Goal: Entertainment & Leisure: Browse casually

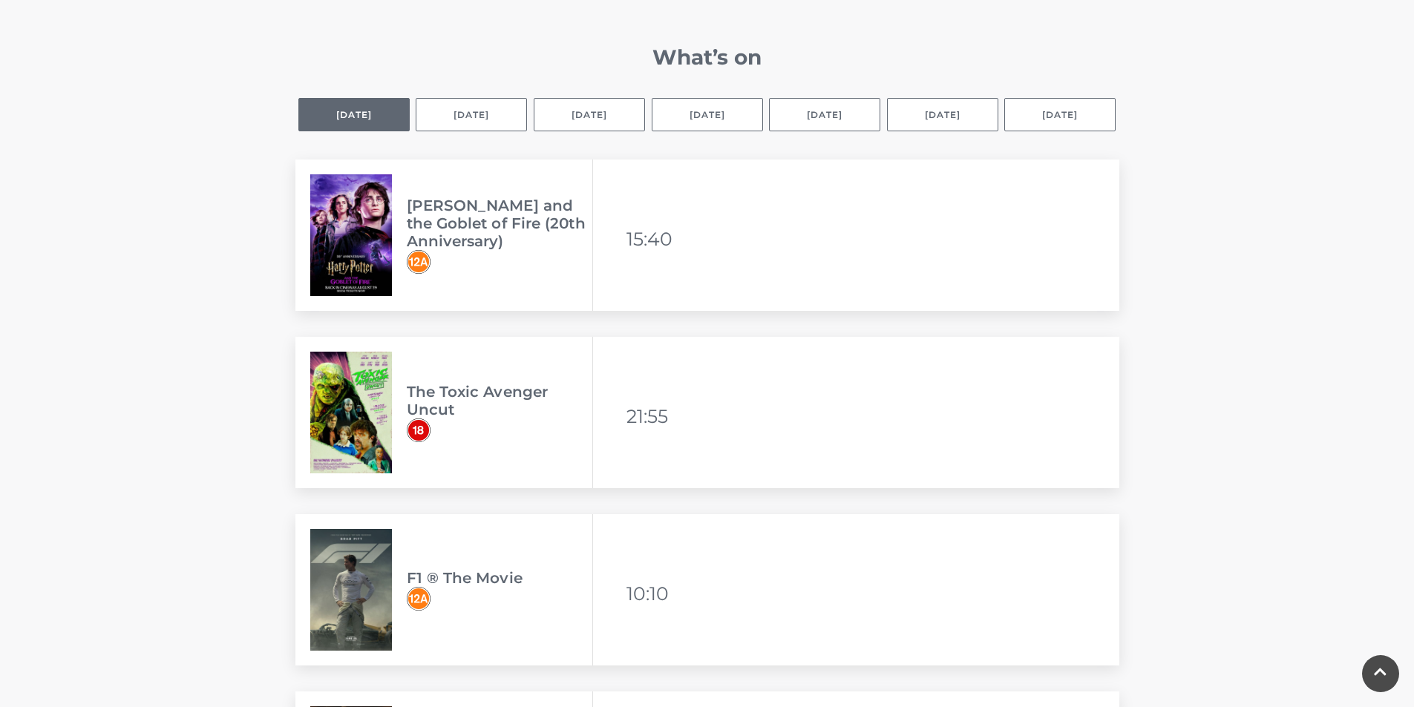
scroll to position [1014, 0]
drag, startPoint x: 210, startPoint y: 306, endPoint x: 191, endPoint y: 220, distance: 88.8
drag, startPoint x: 191, startPoint y: 220, endPoint x: 215, endPoint y: 87, distance: 134.9
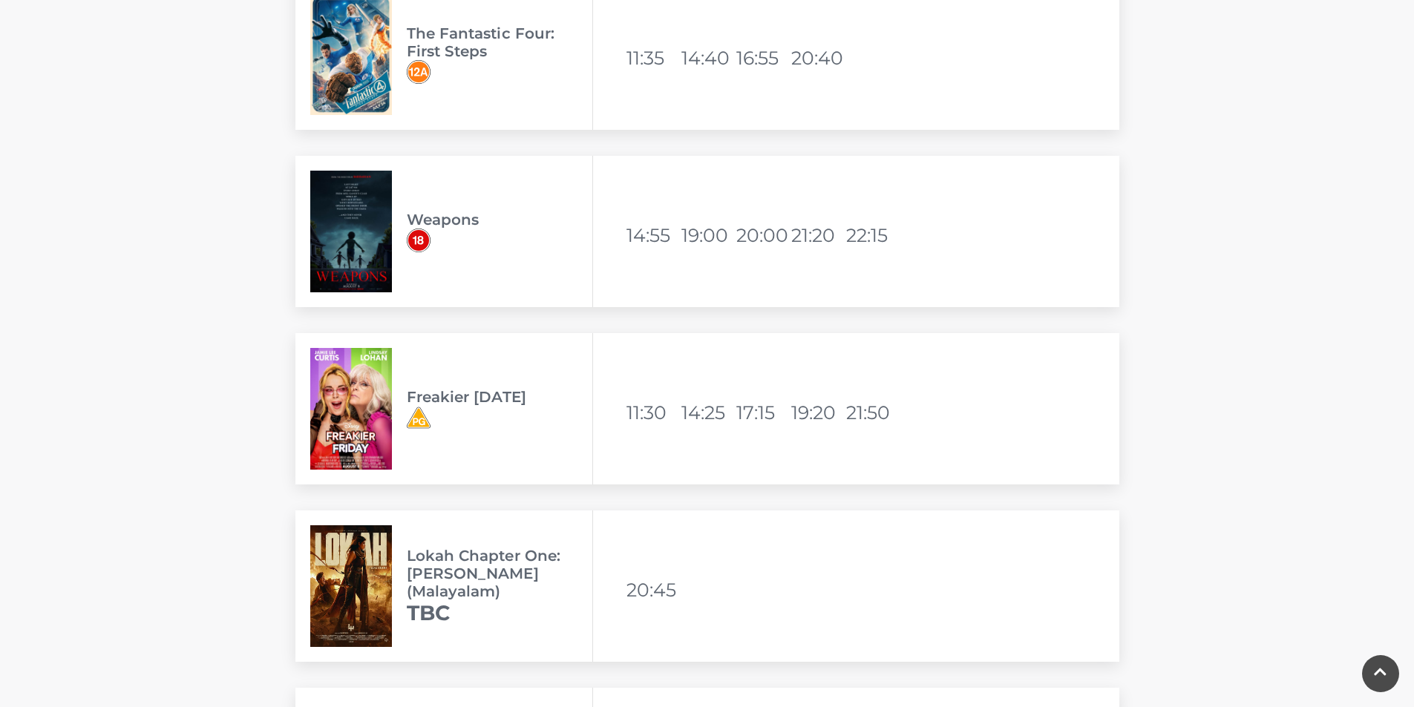
scroll to position [3845, 0]
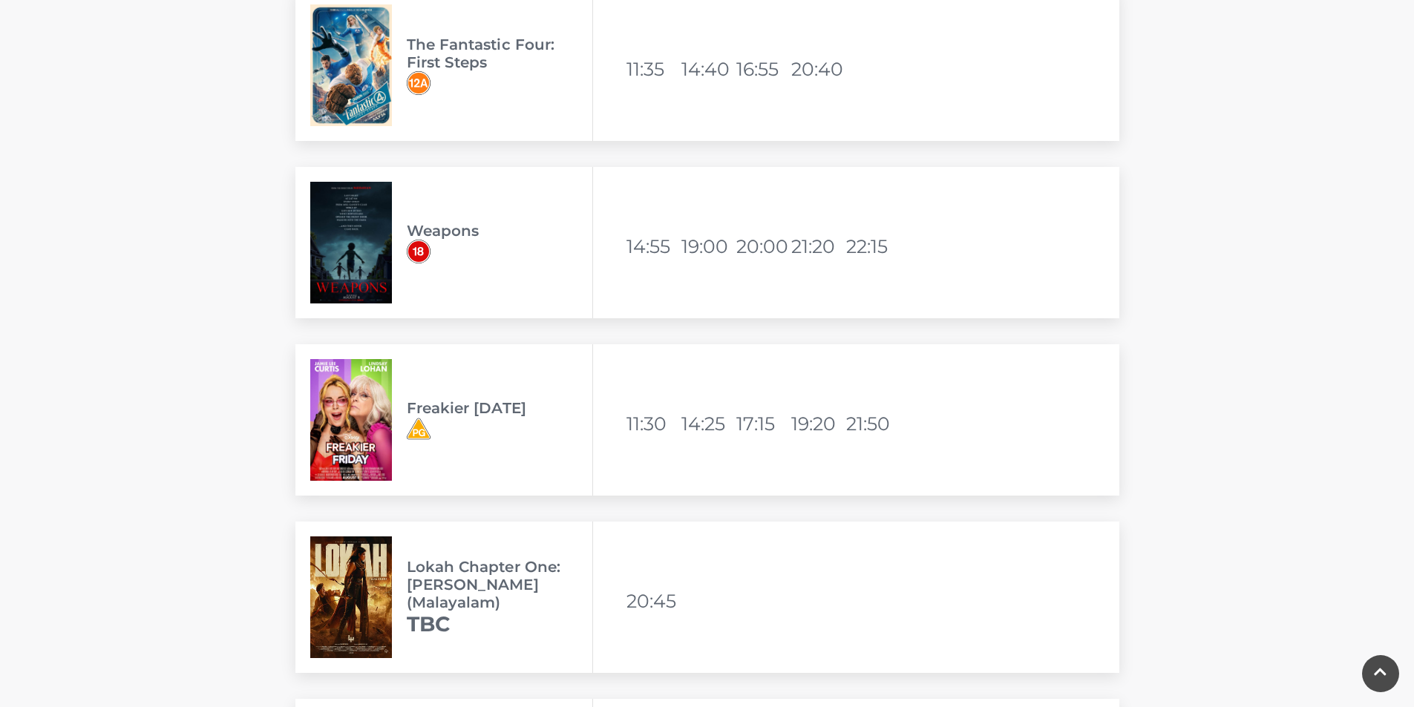
click at [356, 409] on img at bounding box center [351, 420] width 82 height 122
click at [666, 438] on li "11:30" at bounding box center [652, 424] width 52 height 36
click at [415, 438] on img at bounding box center [419, 429] width 24 height 24
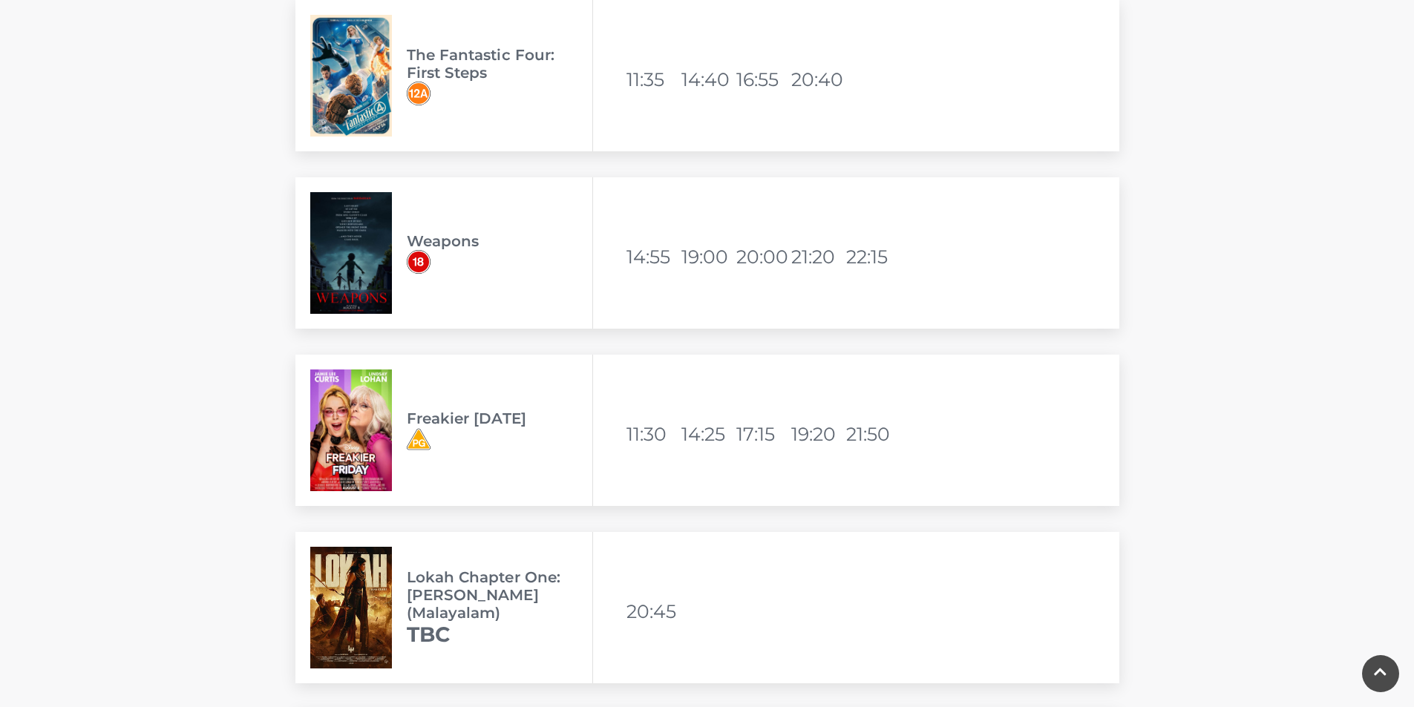
scroll to position [3834, 0]
click at [426, 44] on div "The Fantastic Four: First Steps" at bounding box center [444, 76] width 298 height 151
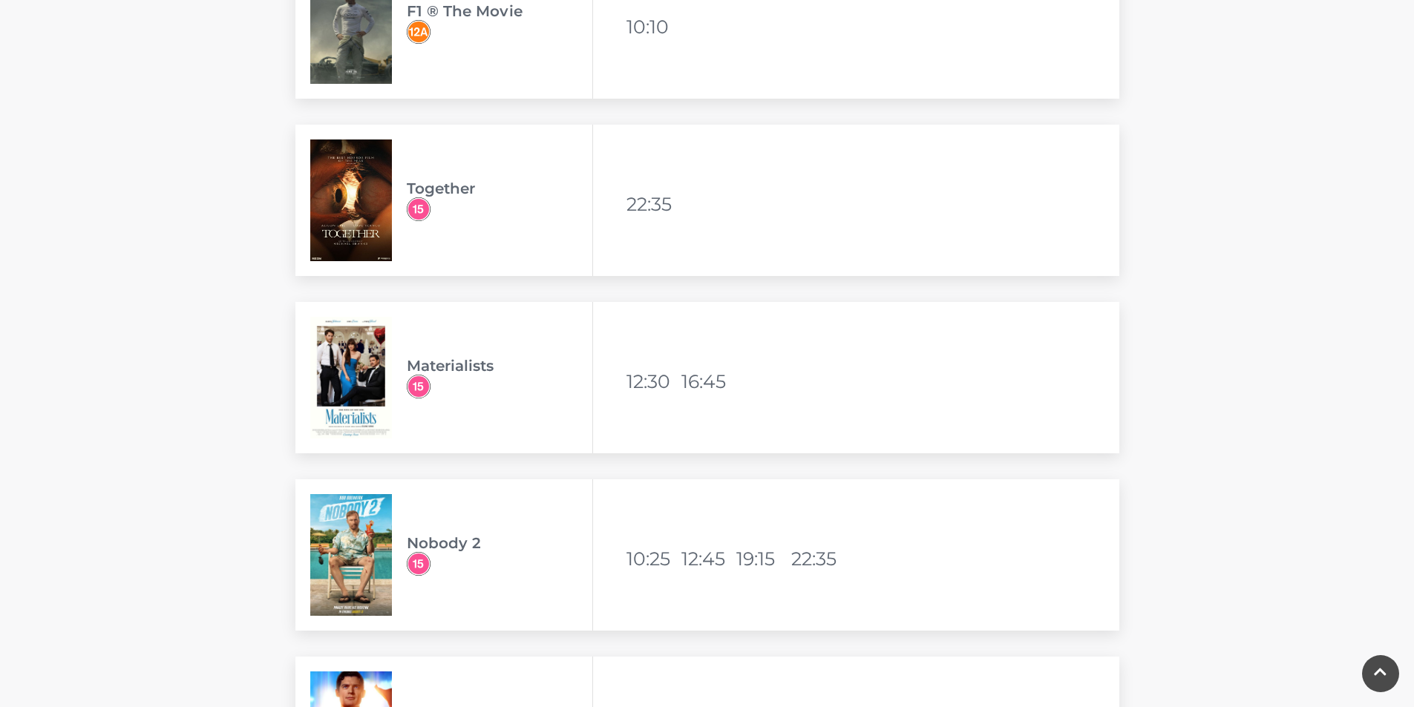
scroll to position [1581, 0]
click at [384, 405] on img at bounding box center [351, 379] width 82 height 122
drag, startPoint x: 742, startPoint y: 368, endPoint x: 453, endPoint y: 332, distance: 291.7
click at [453, 332] on div "Materialists Available viewing times 12:30 16:45" at bounding box center [707, 378] width 824 height 151
click at [787, 428] on div "Materialists Available viewing times 12:30 16:45" at bounding box center [707, 378] width 824 height 151
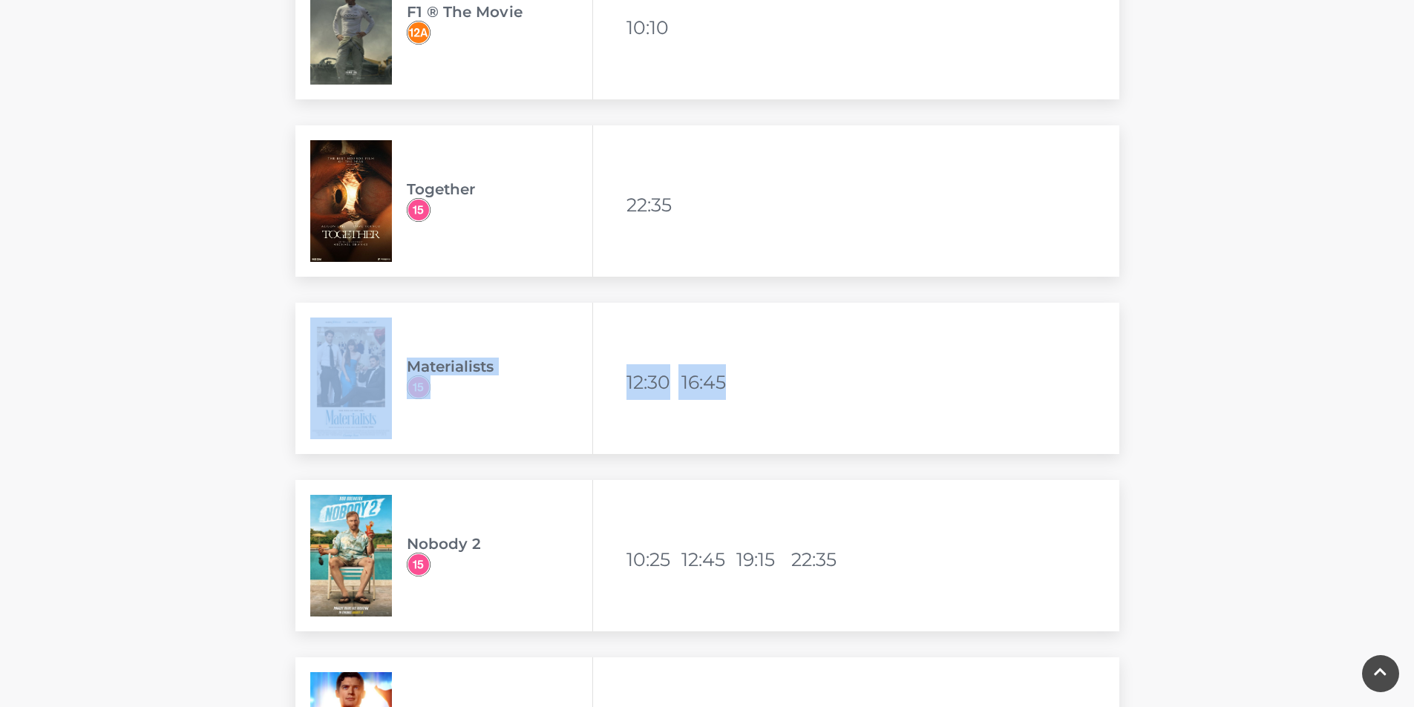
drag, startPoint x: 654, startPoint y: 413, endPoint x: 286, endPoint y: 404, distance: 367.4
click at [290, 410] on div "Materialists Available viewing times 12:30 16:45" at bounding box center [707, 391] width 846 height 177
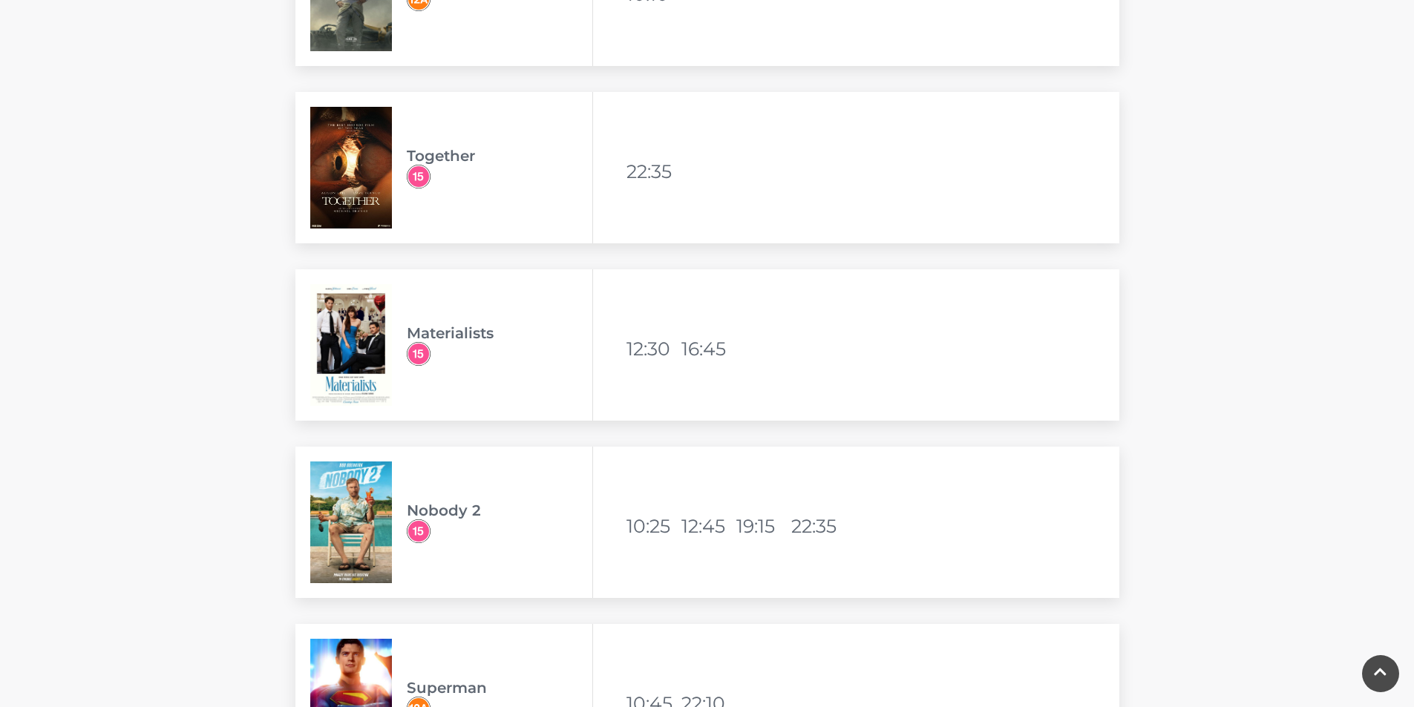
scroll to position [1586, 0]
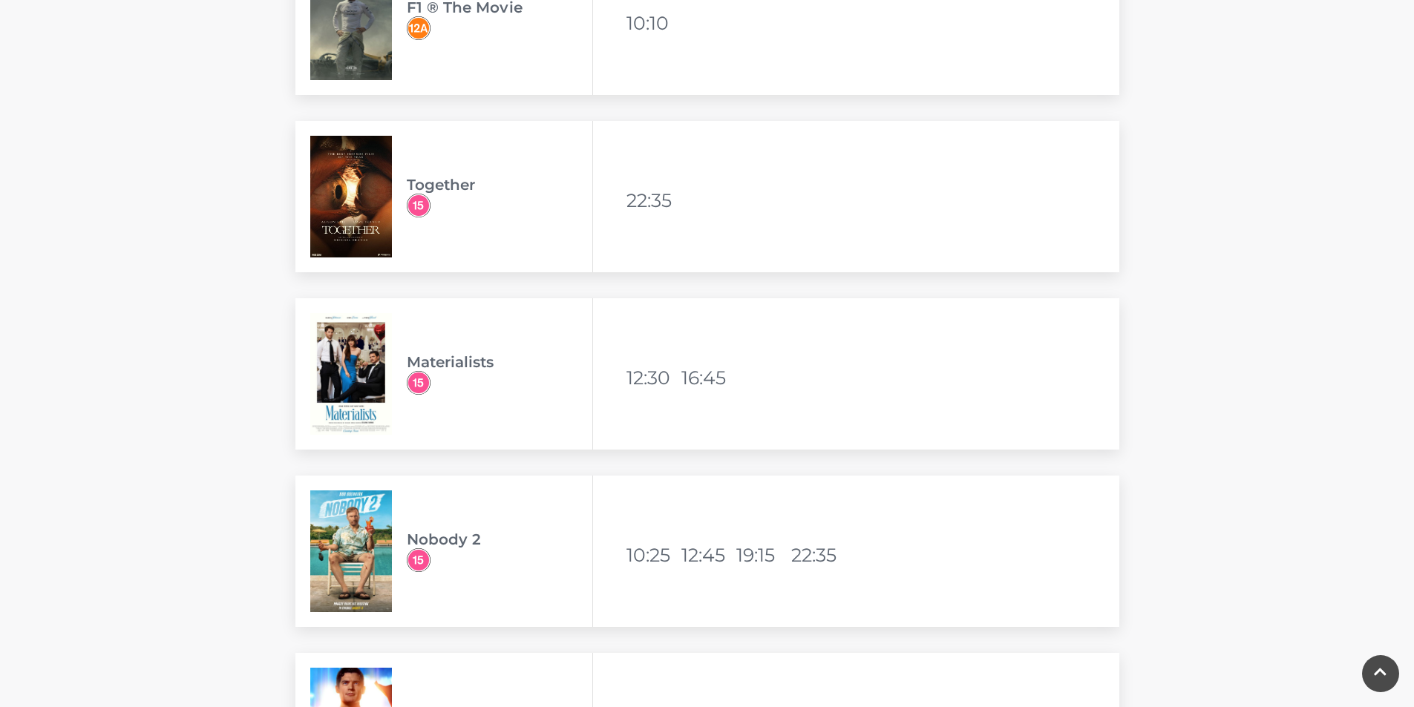
click at [565, 379] on span "Materialists" at bounding box center [500, 374] width 186 height 42
click at [565, 381] on span "Materialists" at bounding box center [500, 374] width 186 height 42
click at [567, 381] on span "Materialists" at bounding box center [500, 374] width 186 height 42
click at [387, 375] on img at bounding box center [351, 374] width 82 height 122
click at [329, 371] on img at bounding box center [351, 374] width 82 height 122
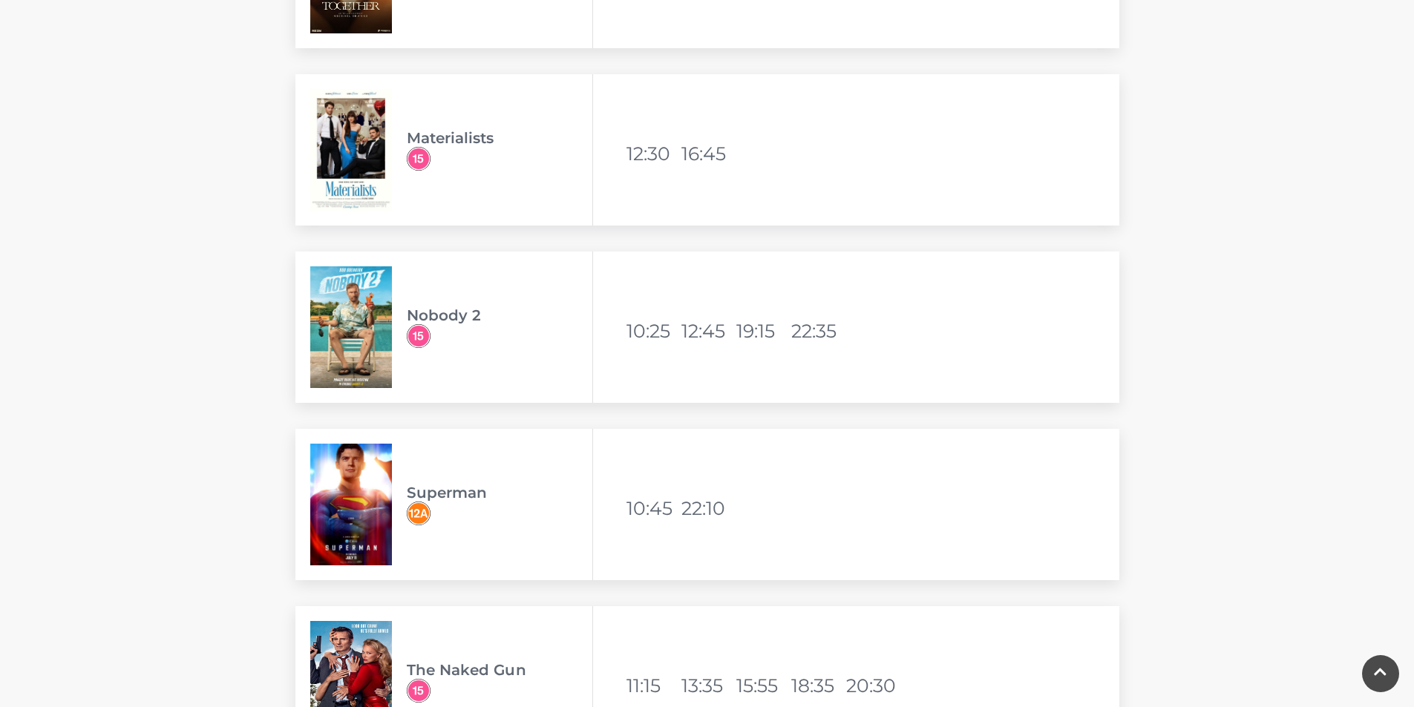
scroll to position [1793, 0]
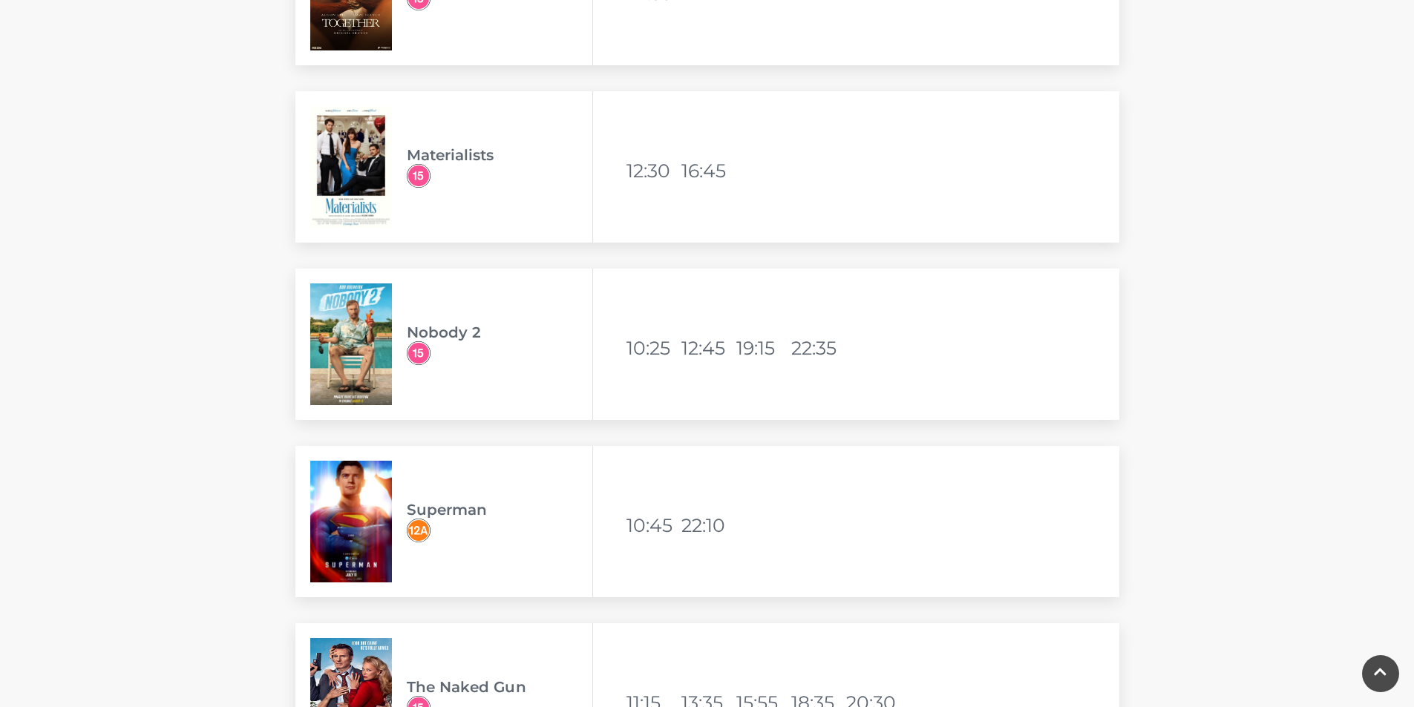
drag, startPoint x: 351, startPoint y: 183, endPoint x: 298, endPoint y: 244, distance: 81.1
click at [361, 233] on div "Materialists" at bounding box center [444, 166] width 298 height 151
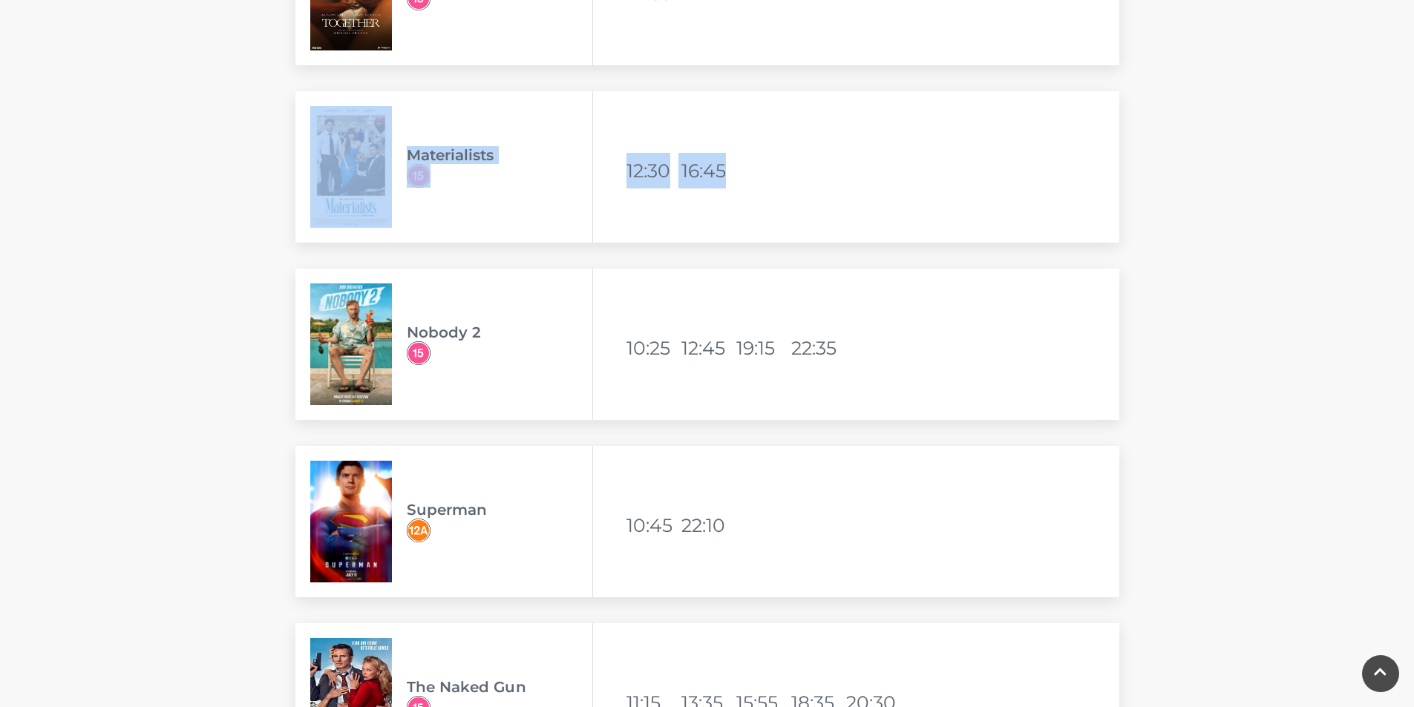
drag, startPoint x: 160, startPoint y: 295, endPoint x: 163, endPoint y: 319, distance: 24.0
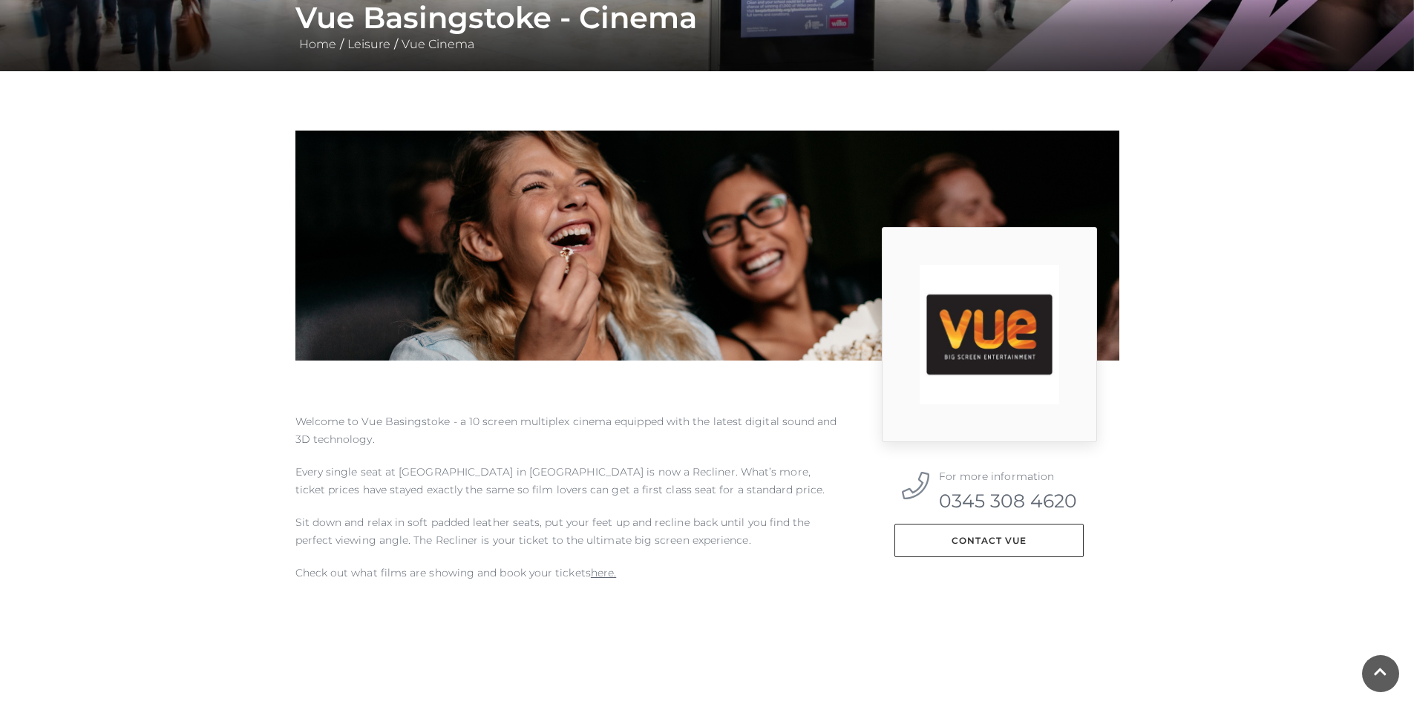
scroll to position [0, 0]
